Goal: Information Seeking & Learning: Learn about a topic

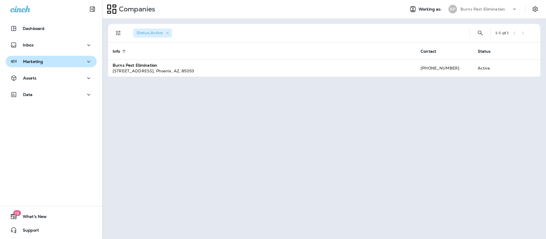
click at [61, 62] on div "Marketing" at bounding box center [51, 61] width 82 height 7
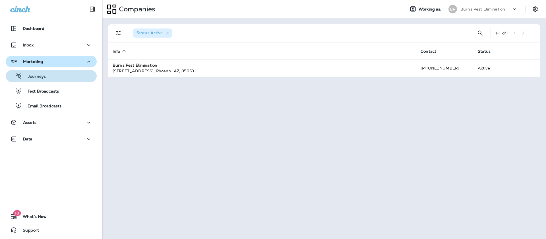
drag, startPoint x: 61, startPoint y: 81, endPoint x: 59, endPoint y: 56, distance: 24.8
click at [61, 81] on button "Journeys" at bounding box center [51, 76] width 91 height 12
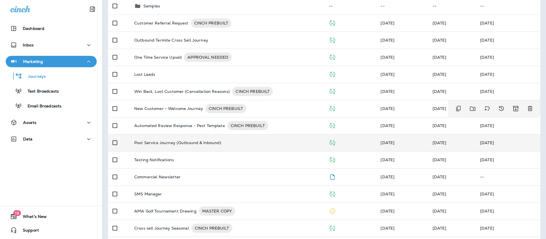
scroll to position [85, 0]
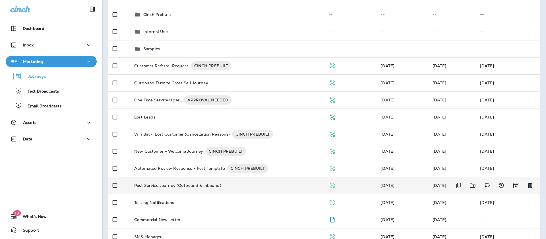
click at [191, 179] on td "Post Service Journey (Outbound & Inbound)" at bounding box center [227, 185] width 194 height 17
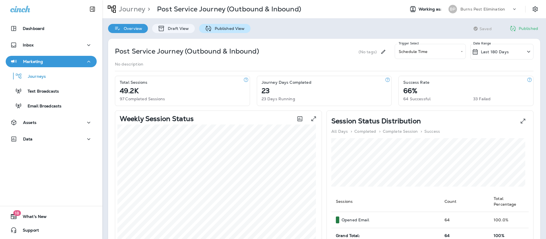
click at [215, 31] on div "Published View" at bounding box center [224, 28] width 51 height 9
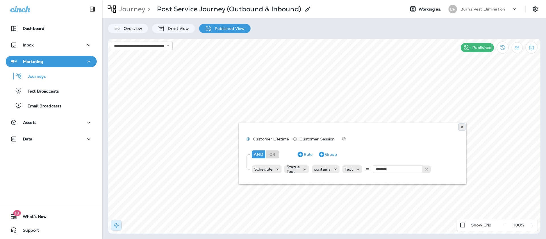
click at [461, 129] on button at bounding box center [462, 127] width 6 height 6
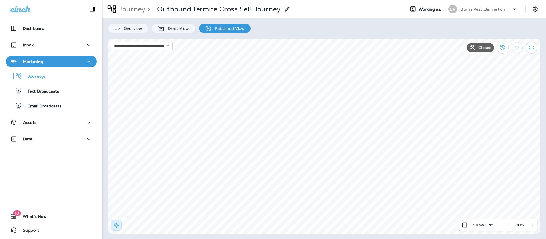
select select "**********"
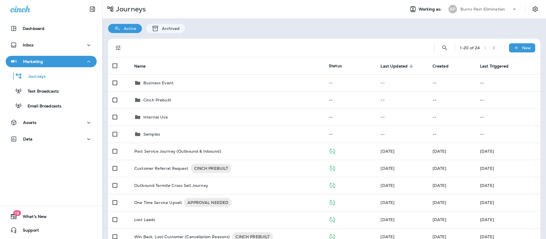
scroll to position [43, 0]
